Goal: Find specific page/section: Find specific page/section

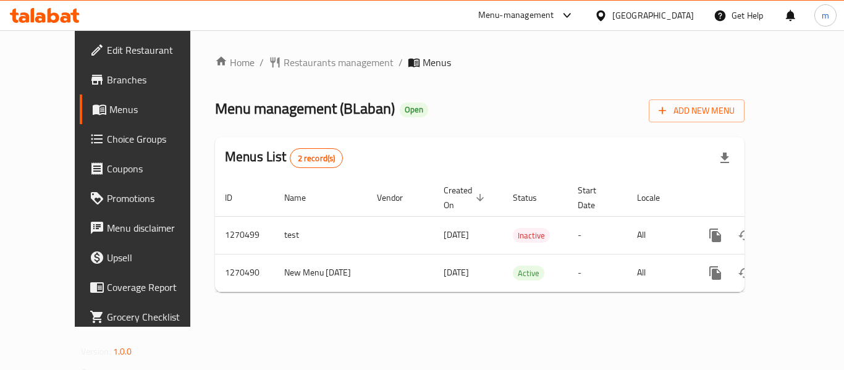
click at [107, 141] on span "Choice Groups" at bounding box center [156, 139] width 99 height 15
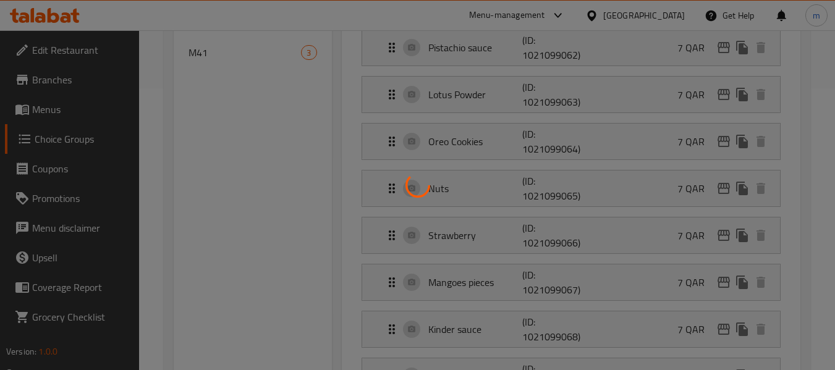
scroll to position [96, 0]
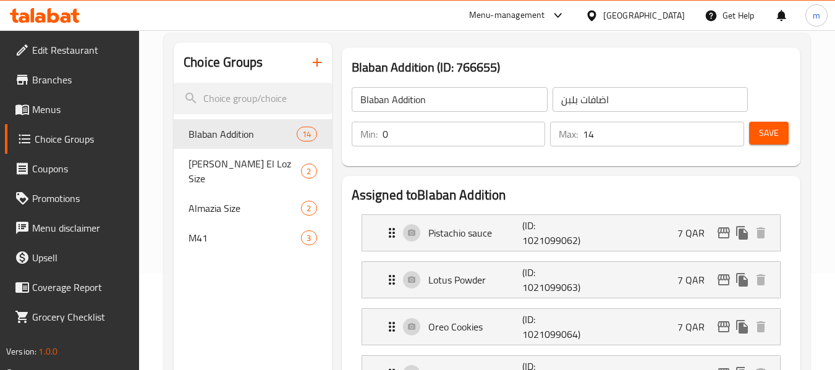
click at [69, 5] on div at bounding box center [45, 15] width 90 height 25
click at [64, 13] on icon at bounding box center [66, 17] width 11 height 11
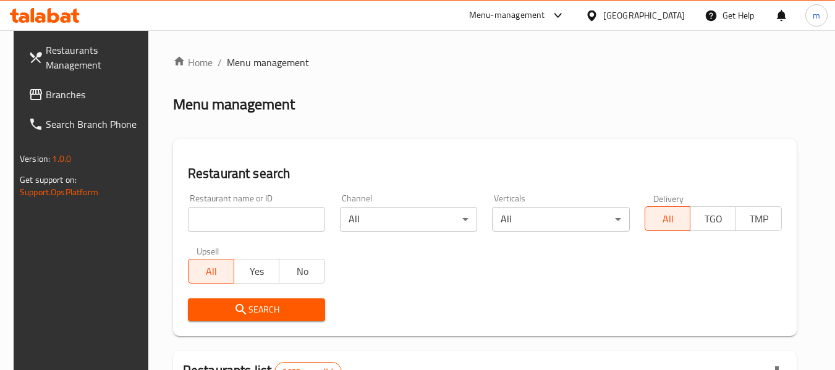
click at [209, 222] on input "search" at bounding box center [256, 219] width 137 height 25
paste input "775844"
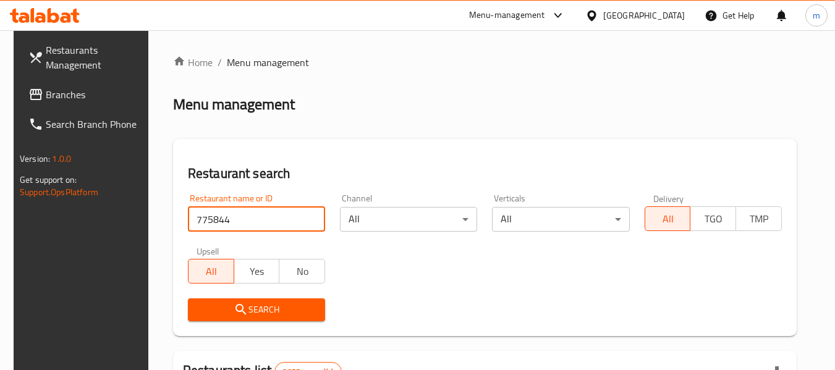
type input "775844"
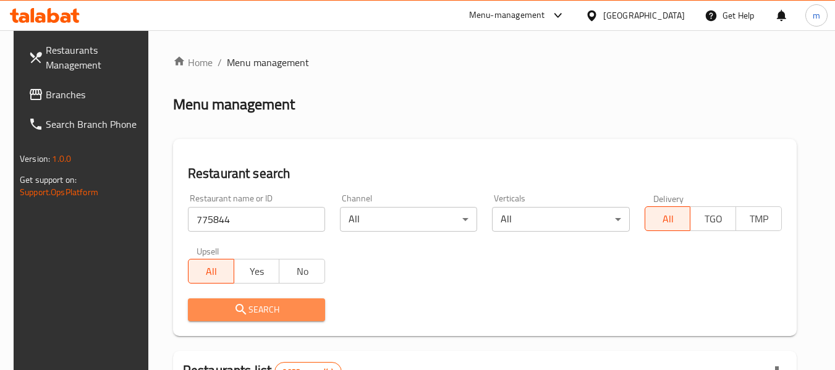
click at [234, 302] on icon "submit" at bounding box center [241, 309] width 15 height 15
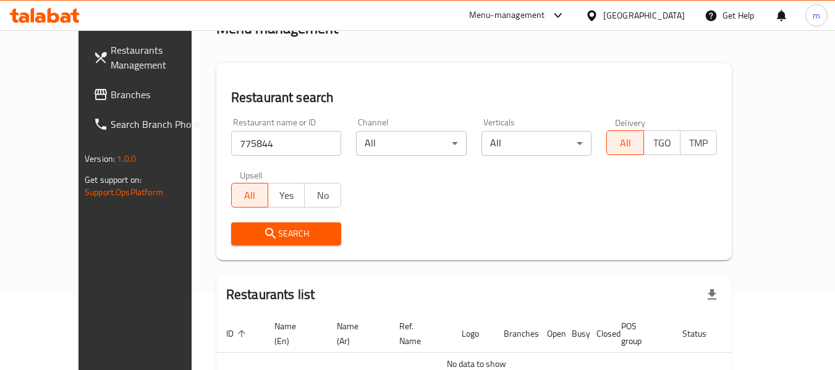
scroll to position [135, 0]
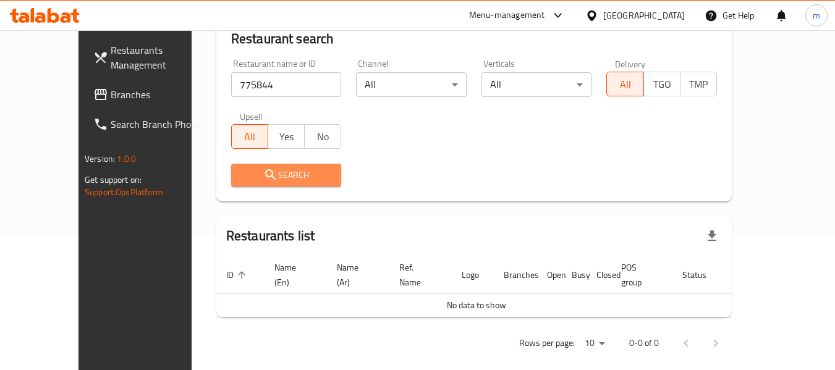
click at [265, 173] on icon "submit" at bounding box center [270, 174] width 11 height 11
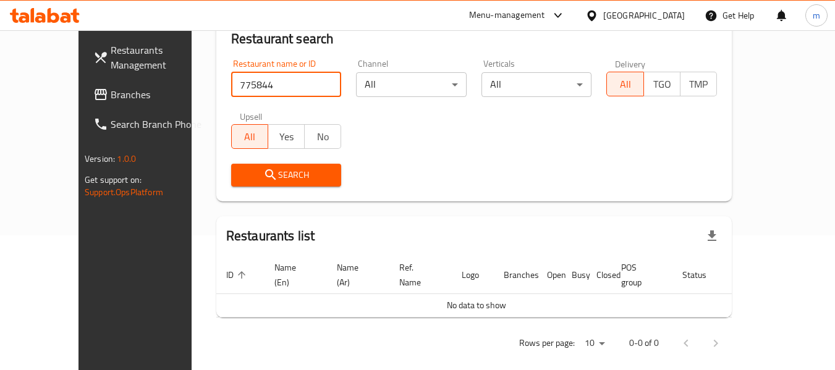
click at [231, 84] on input "775844" at bounding box center [286, 84] width 111 height 25
click at [249, 166] on button "Search" at bounding box center [286, 175] width 111 height 23
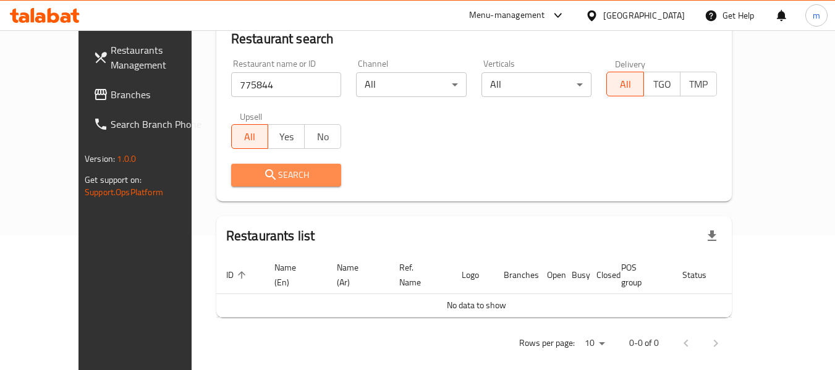
click at [249, 166] on button "Search" at bounding box center [286, 175] width 111 height 23
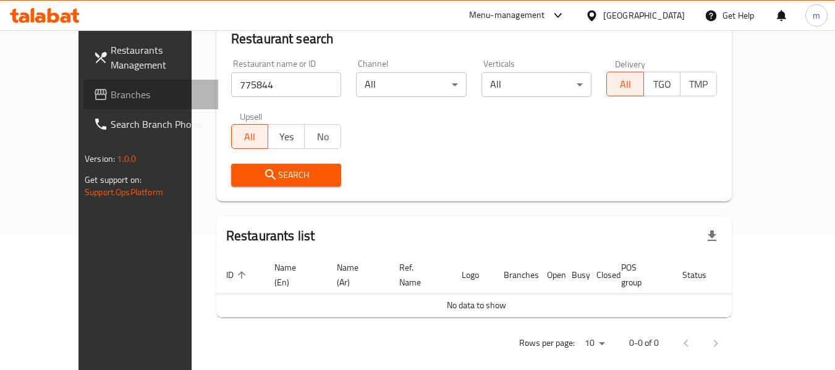
click at [85, 80] on link "Branches" at bounding box center [150, 95] width 135 height 30
